Goal: Information Seeking & Learning: Learn about a topic

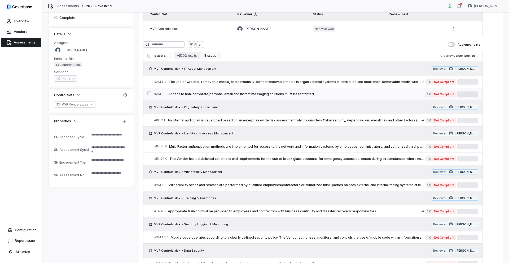
scroll to position [81, 0]
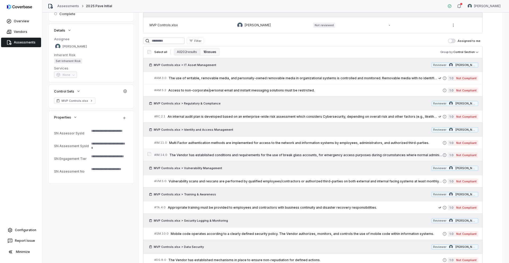
click at [285, 156] on span "The Vendor has established conditions and requirements for the use of break gla…" at bounding box center [305, 155] width 273 height 4
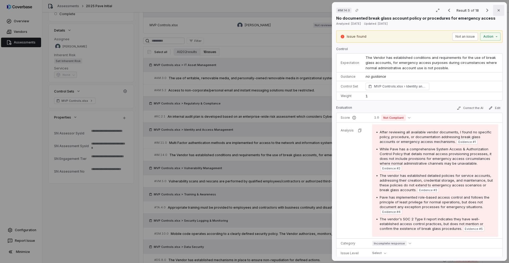
click at [499, 11] on icon "button" at bounding box center [498, 10] width 4 height 4
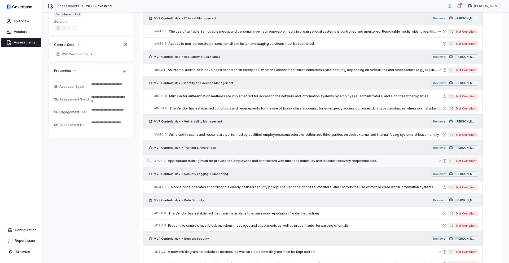
scroll to position [145, 0]
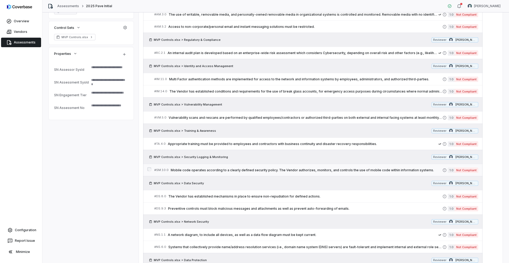
click at [243, 170] on span "Mobile code operates according to a clearly defined security policy. The Vendor…" at bounding box center [307, 170] width 272 height 4
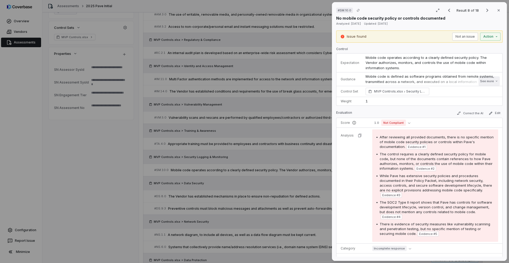
click at [487, 81] on button "See more" at bounding box center [488, 81] width 21 height 10
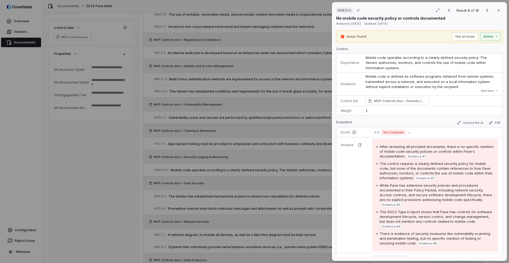
scroll to position [145, 0]
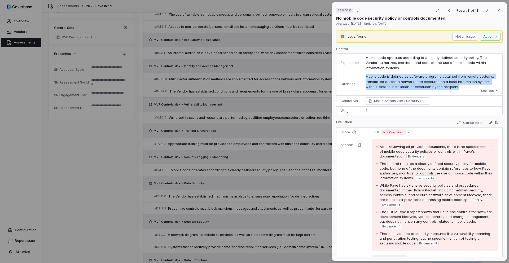
drag, startPoint x: 443, startPoint y: 87, endPoint x: 366, endPoint y: 77, distance: 77.5
click at [366, 77] on p "Mobile code is defined as software programs obtained from remote systems, trans…" at bounding box center [431, 82] width 133 height 16
copy p "Mobile code is defined as software programs obtained from remote systems, trans…"
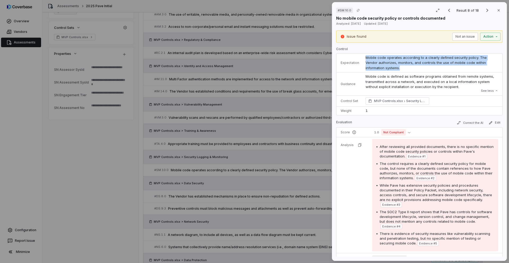
drag, startPoint x: 379, startPoint y: 69, endPoint x: 365, endPoint y: 57, distance: 18.5
click at [365, 57] on td "Mobile code operates according to a clearly defined security policy. The Vendor…" at bounding box center [432, 63] width 140 height 19
copy span "Mobile code operates according to a clearly defined security policy. The Vendor…"
type textarea "*"
